Goal: Use online tool/utility: Use online tool/utility

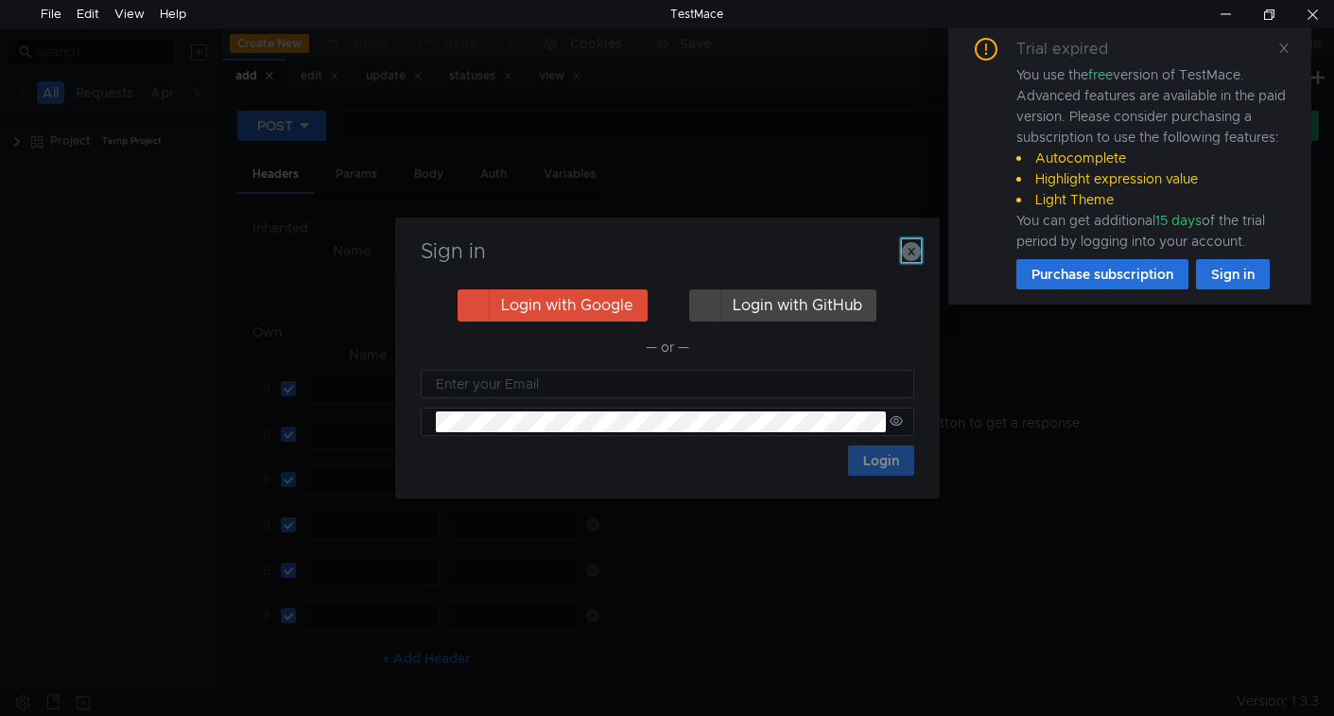
click at [919, 258] on icon "button" at bounding box center [911, 251] width 19 height 19
click at [1288, 49] on icon at bounding box center [1284, 48] width 13 height 13
click at [907, 253] on icon "button" at bounding box center [911, 251] width 19 height 19
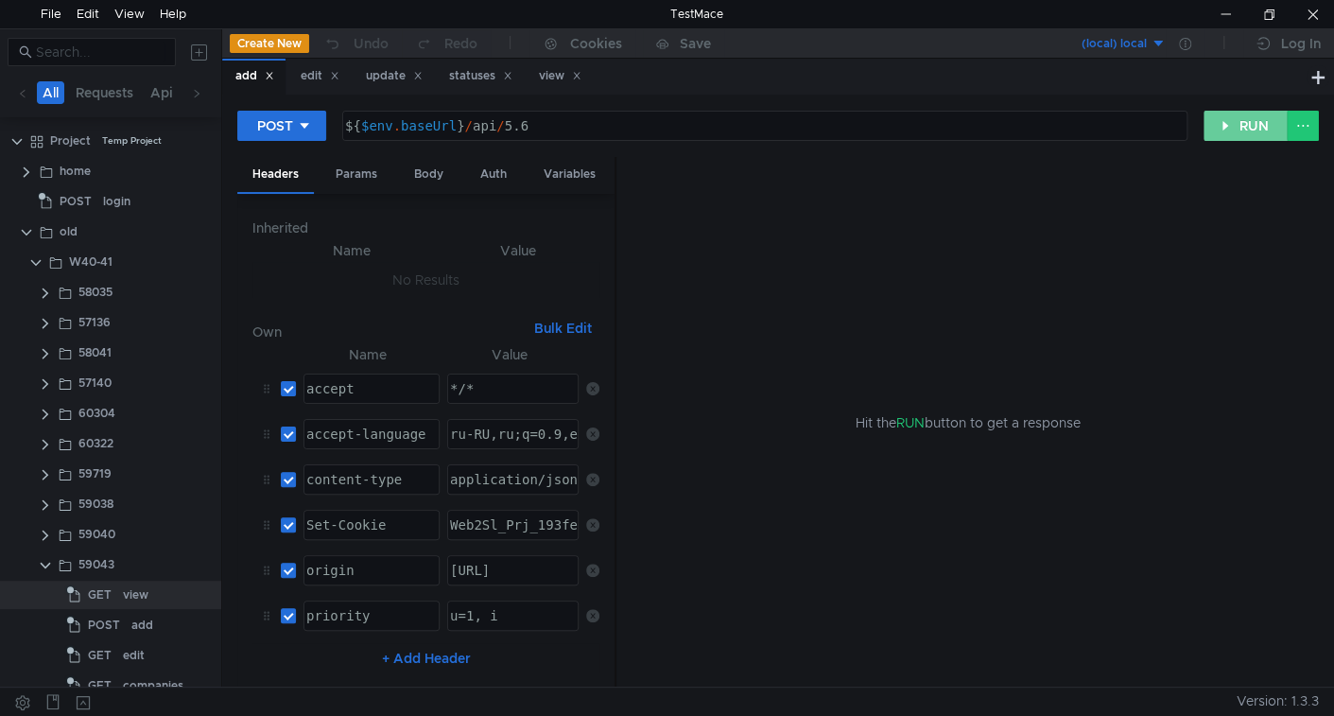
click at [1240, 130] on button "RUN" at bounding box center [1246, 126] width 84 height 30
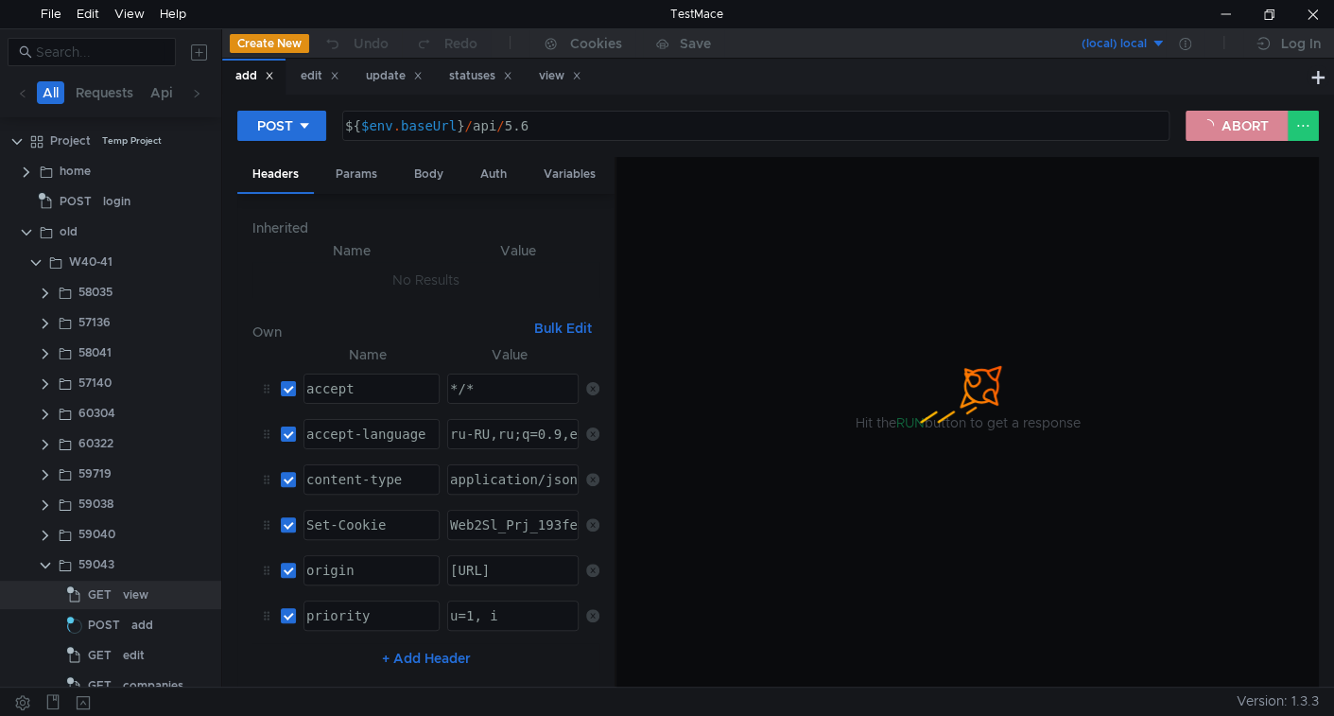
click at [1219, 121] on button "ABORT" at bounding box center [1237, 126] width 102 height 30
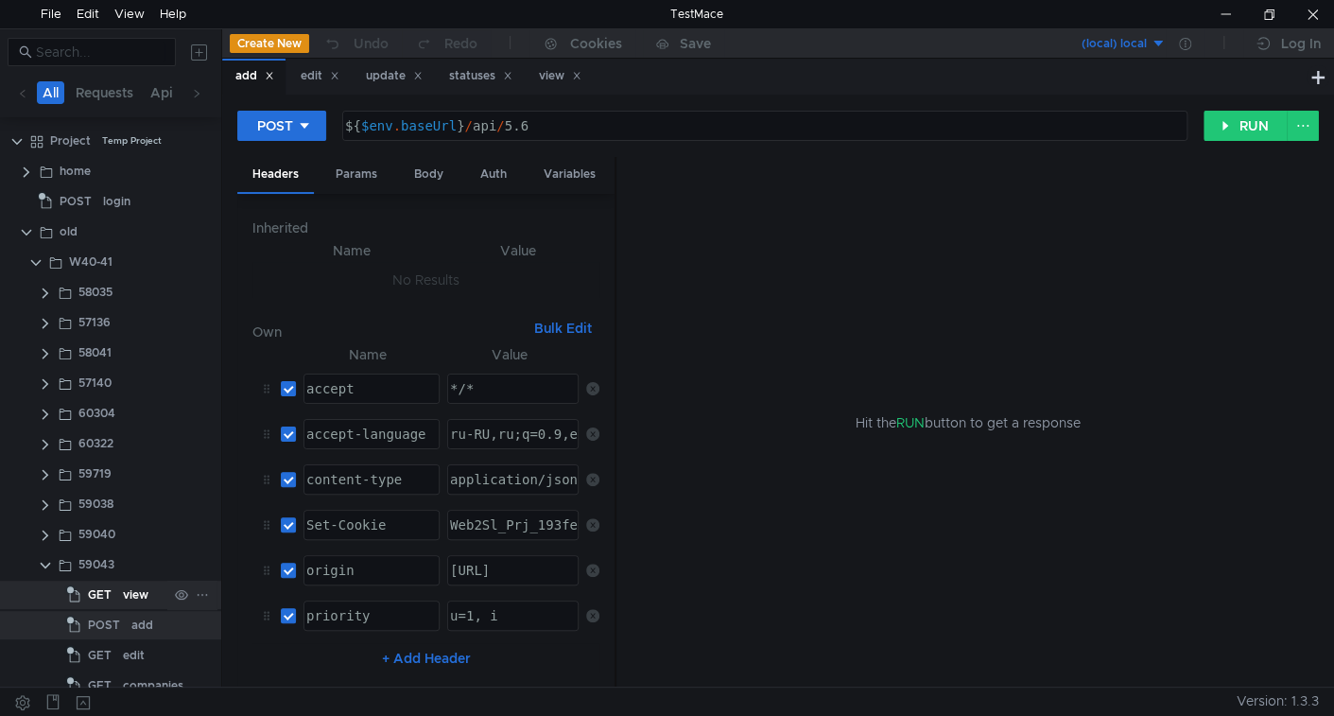
click at [118, 594] on app-tree-icon "GET" at bounding box center [95, 595] width 56 height 28
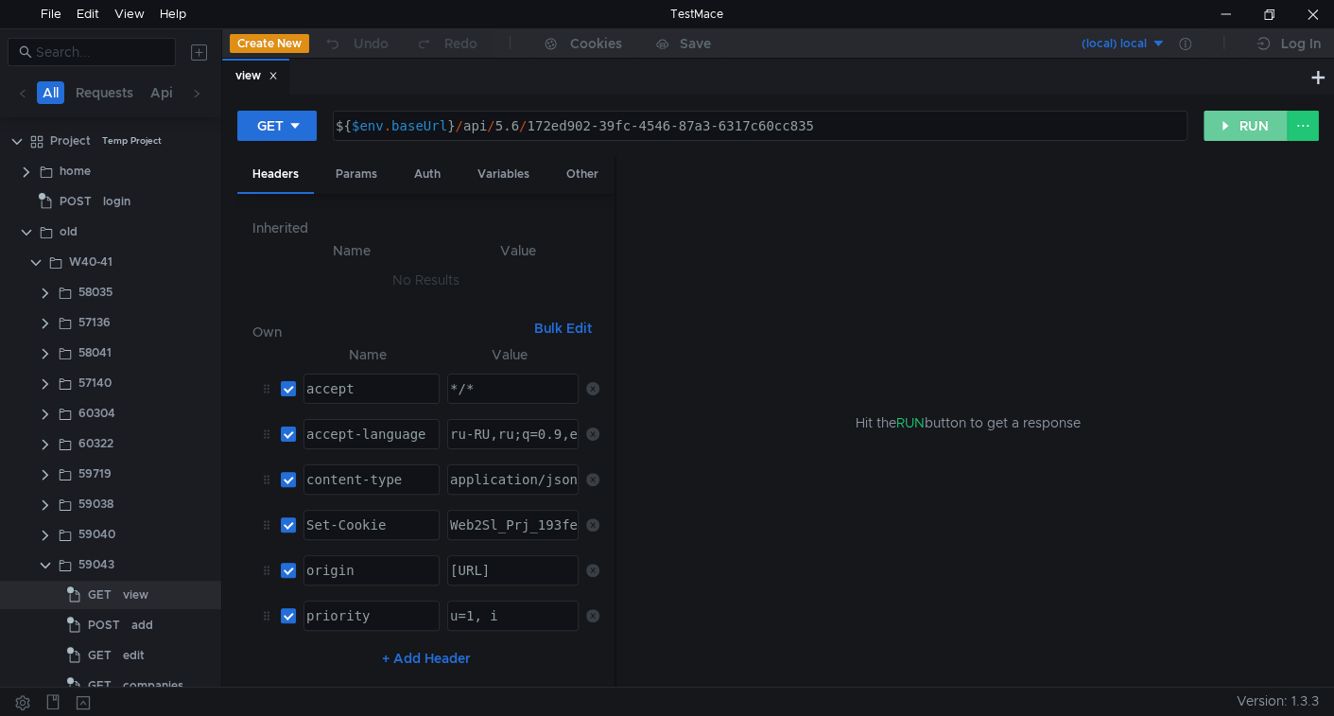
click at [1222, 132] on button "RUN" at bounding box center [1246, 126] width 84 height 30
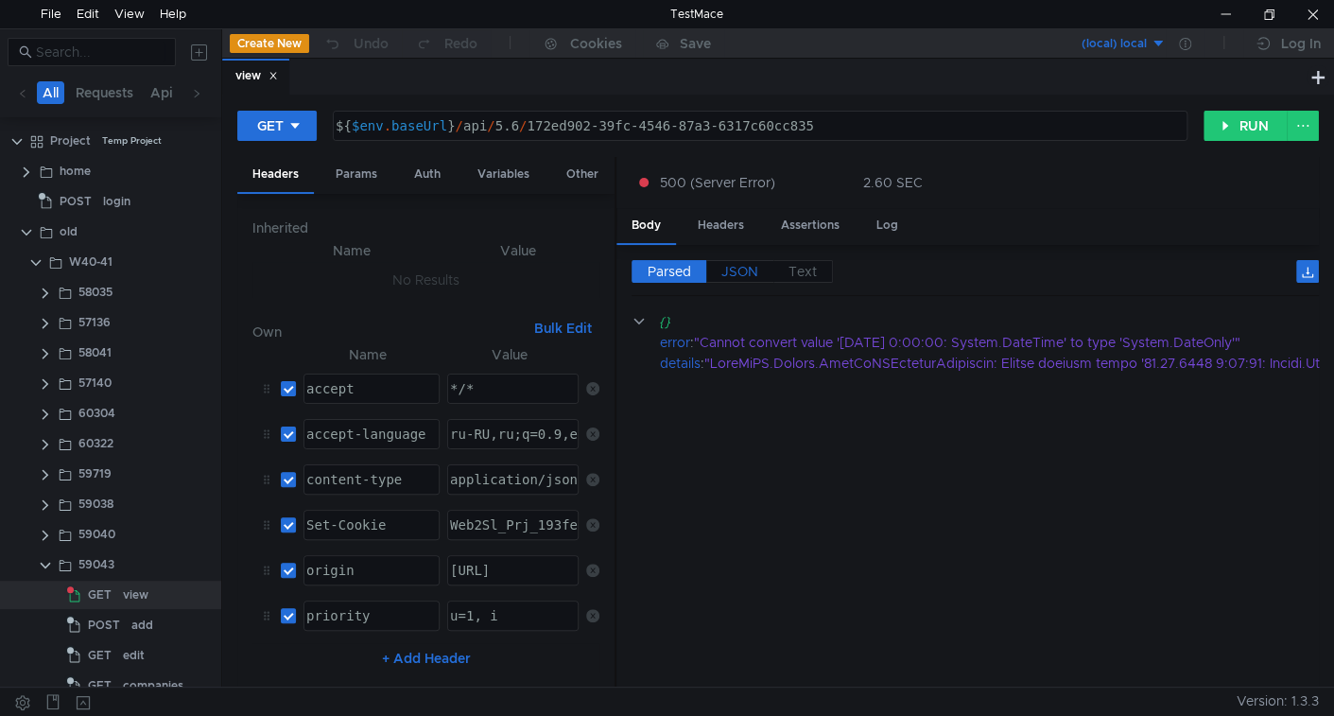
click at [731, 264] on span "JSON" at bounding box center [740, 271] width 37 height 17
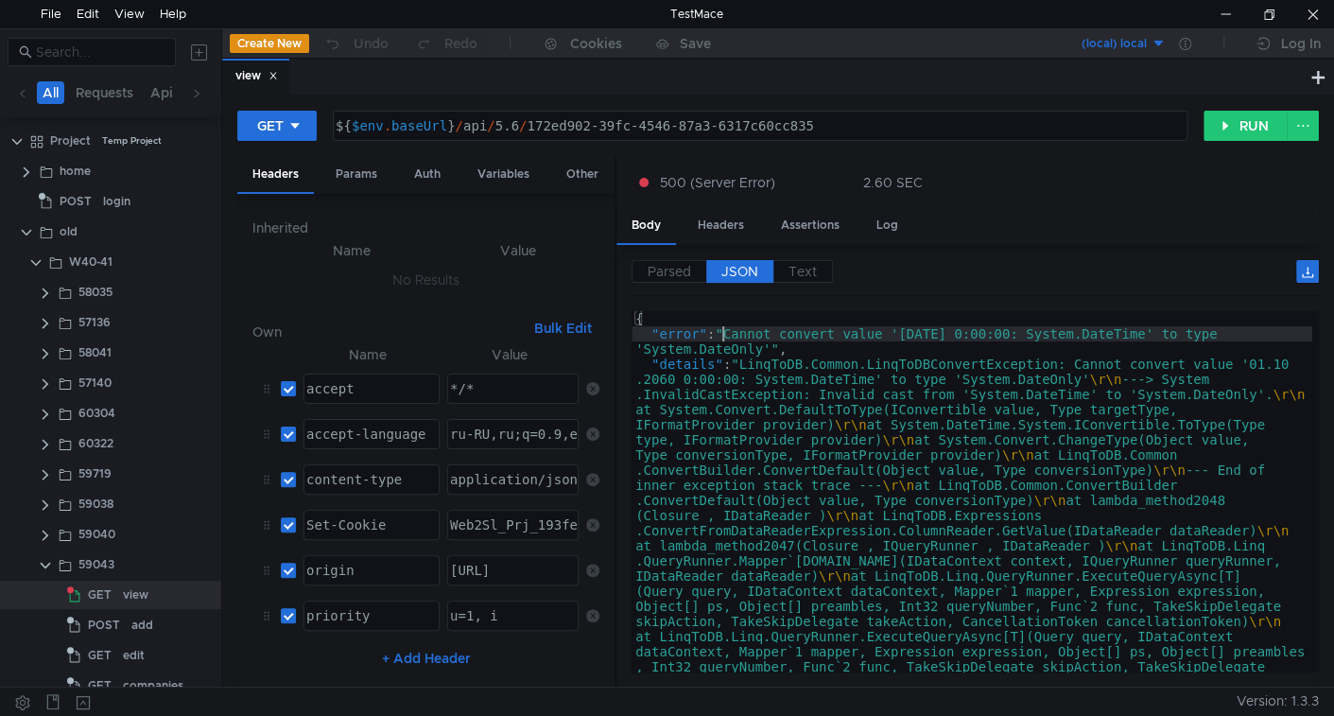
type textarea ""error": "Cannot convert value '[DATE] 0:00:00: System.DateTime' to type 'Syste…"
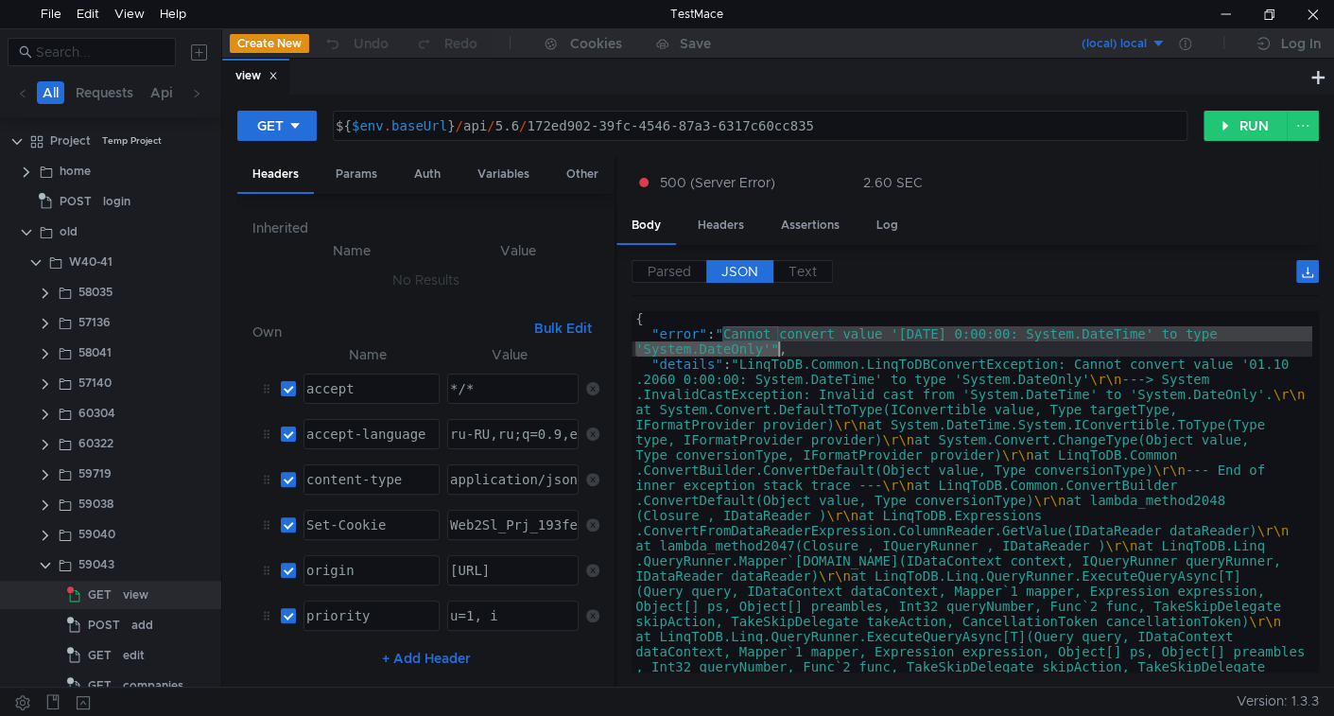
drag, startPoint x: 723, startPoint y: 328, endPoint x: 775, endPoint y: 344, distance: 54.4
